Goal: Transaction & Acquisition: Purchase product/service

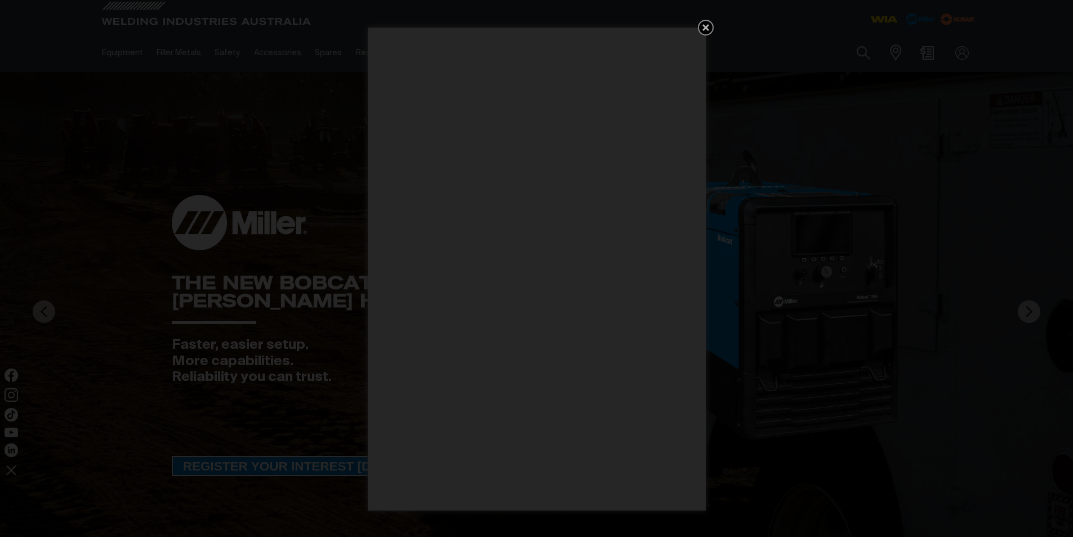
click at [704, 24] on icon "Get 5 WIA Welding Guides Free!" at bounding box center [706, 28] width 14 height 14
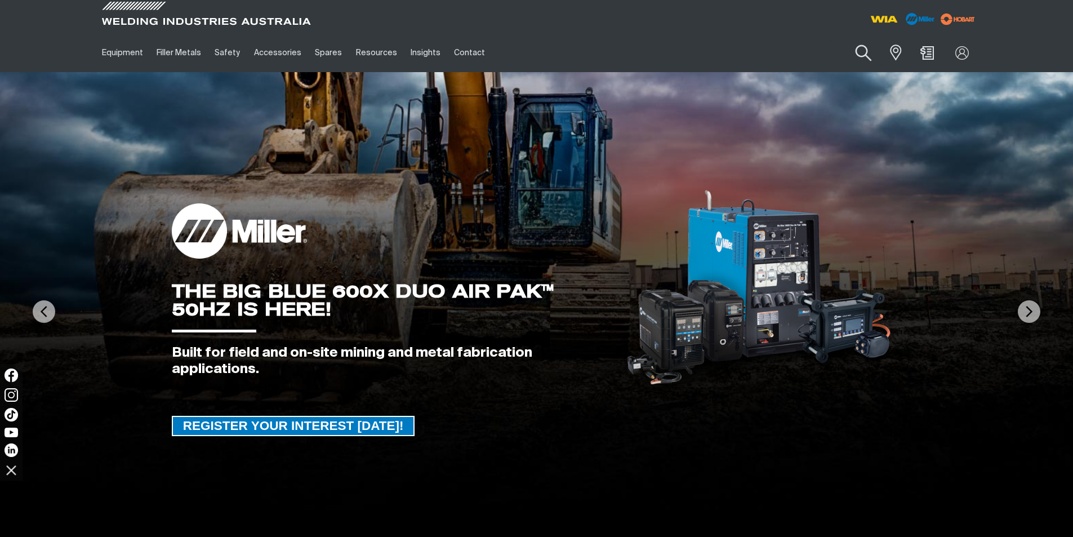
click at [861, 50] on button "Search products" at bounding box center [864, 53] width 46 height 32
click at [754, 53] on input "Search" at bounding box center [795, 52] width 173 height 25
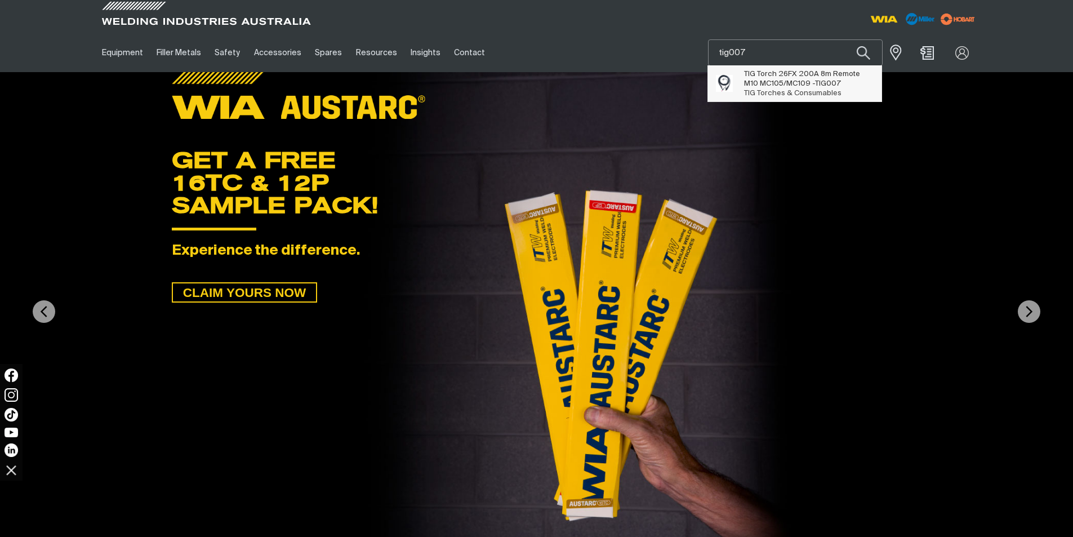
type input "tig007"
click at [726, 83] on img "Suggestions" at bounding box center [724, 83] width 17 height 17
